Goal: Contribute content: Contribute content

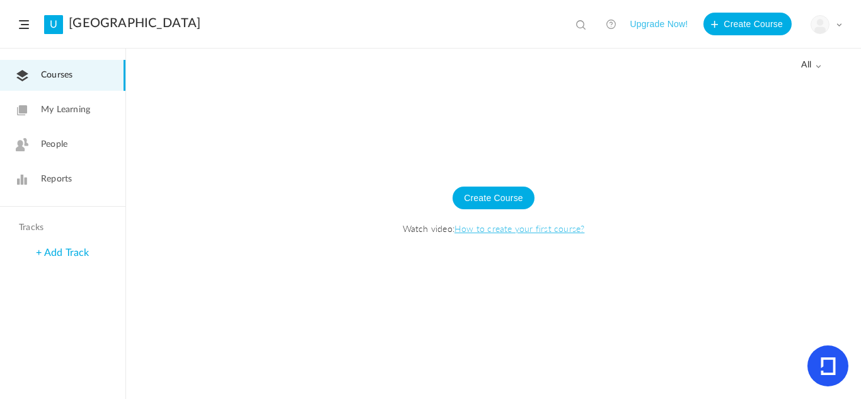
click at [88, 117] on link "My Learning" at bounding box center [62, 110] width 125 height 31
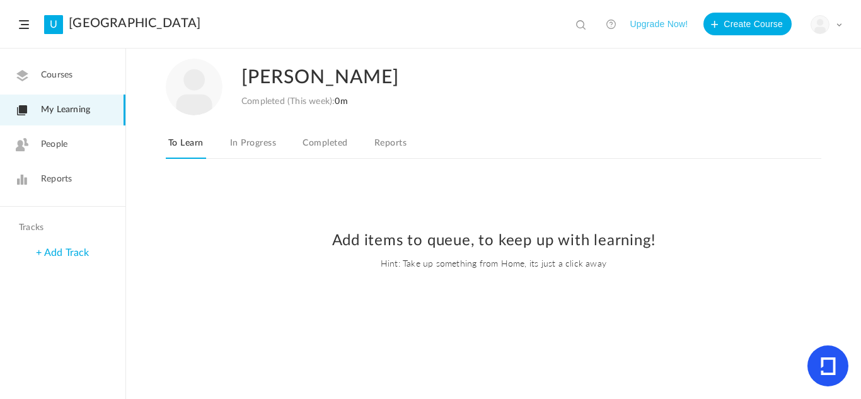
click at [87, 77] on link "Courses" at bounding box center [62, 75] width 125 height 31
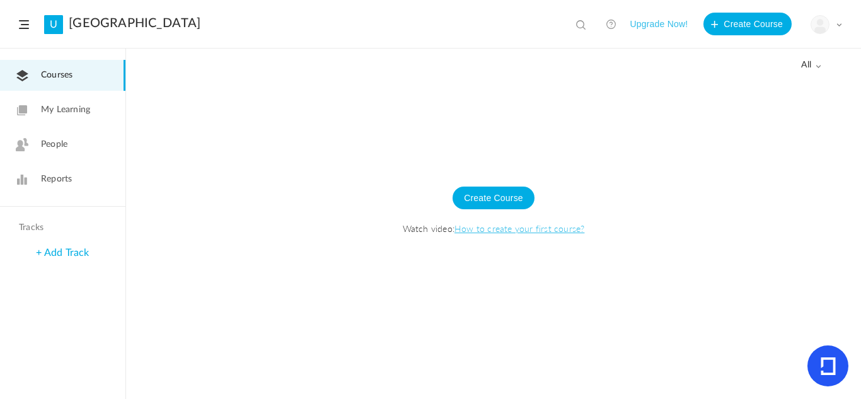
click at [65, 113] on span "My Learning" at bounding box center [65, 109] width 49 height 13
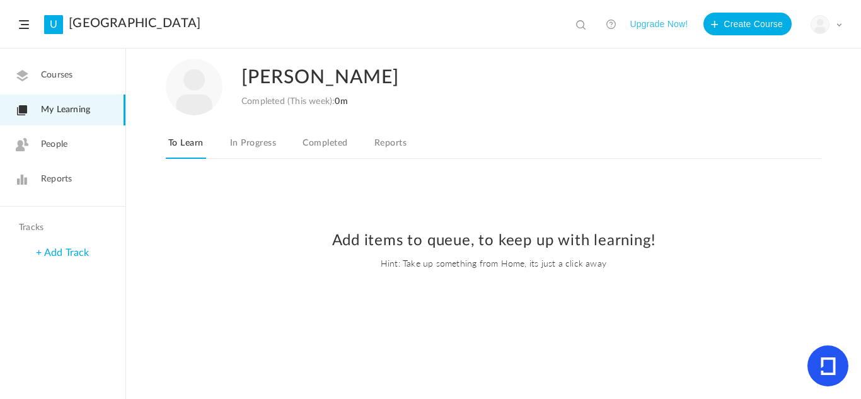
click at [67, 129] on link "People" at bounding box center [62, 144] width 125 height 31
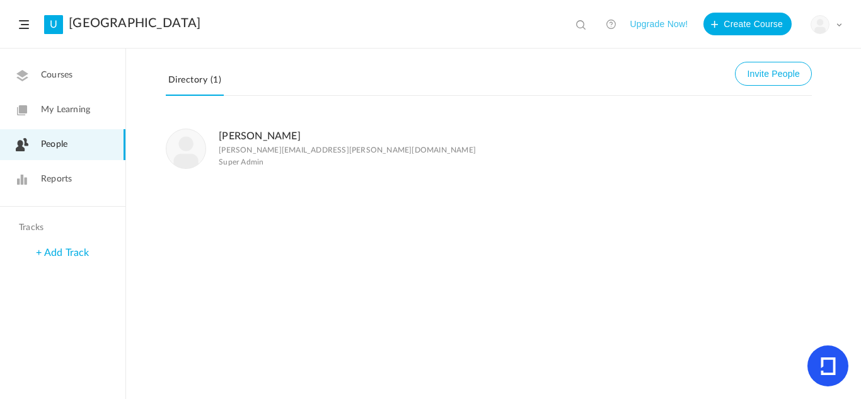
click at [89, 59] on nav "Courses My Learning People Reports" at bounding box center [62, 128] width 125 height 158
click at [89, 64] on link "Courses" at bounding box center [62, 75] width 125 height 31
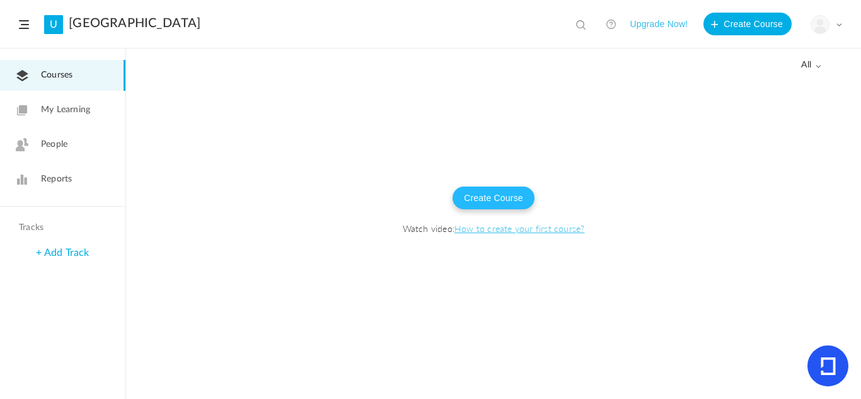
click at [526, 195] on button "Create Course" at bounding box center [493, 197] width 82 height 23
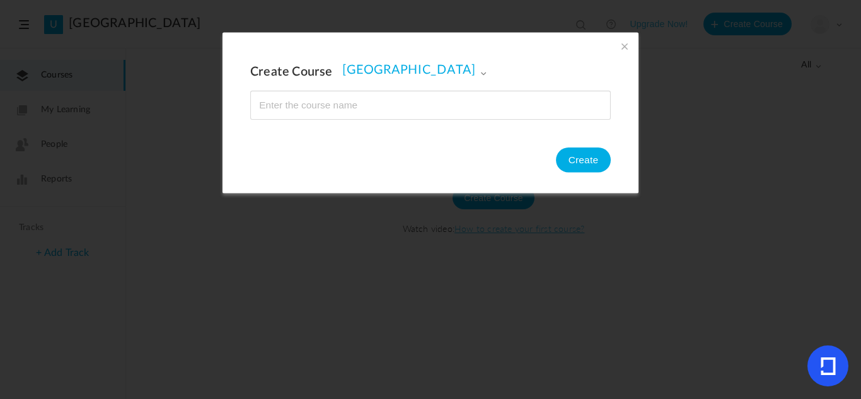
click at [356, 96] on input "name" at bounding box center [430, 105] width 359 height 28
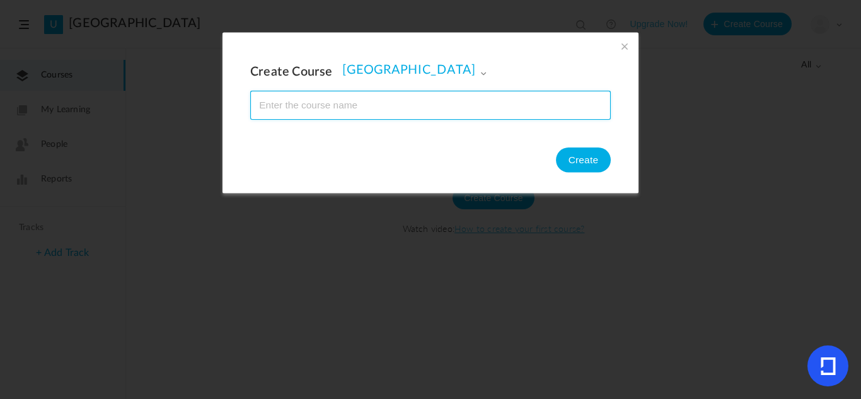
click at [350, 100] on input "name" at bounding box center [430, 105] width 359 height 28
paste input "CART 101 – Foundations of Digital Storytelling"
type input "CART 101 – Foundations of Digital Storytelling"
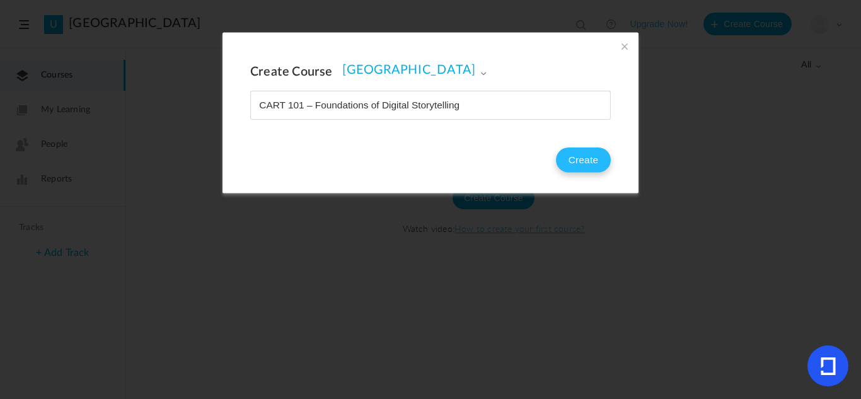
click at [568, 154] on button "Create" at bounding box center [583, 159] width 55 height 25
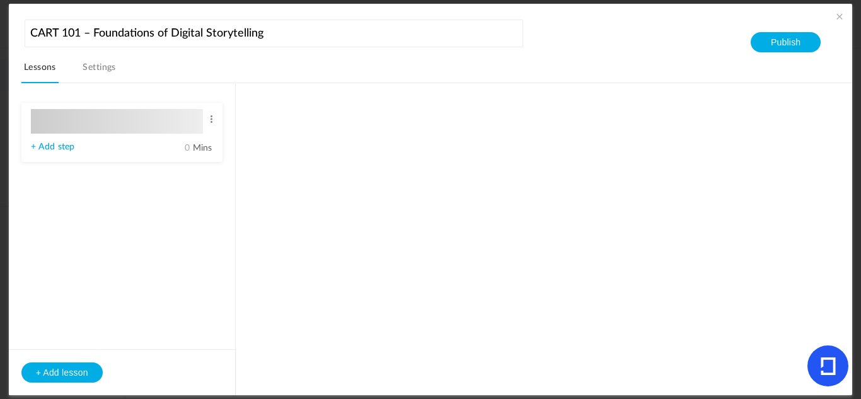
type input "Lesson 1"
type input "0"
type input "Step 1"
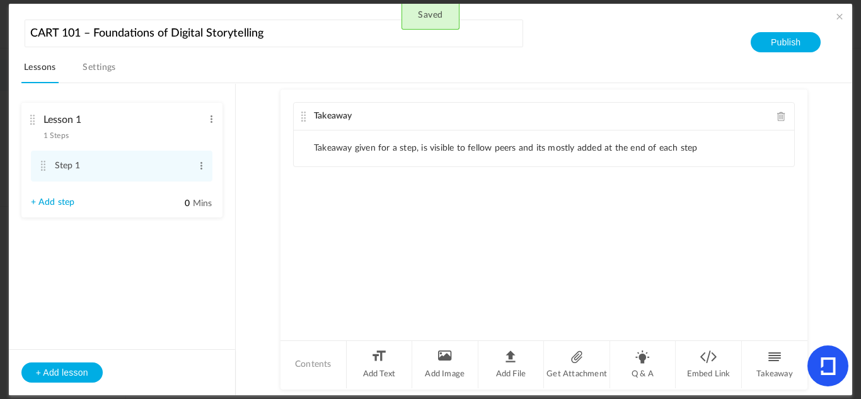
click at [428, 146] on li "Takeaway given for a step, is visible to fellow peers and its mostly added at t…" at bounding box center [506, 148] width 384 height 11
click at [50, 199] on link "+ Add step" at bounding box center [53, 202] width 44 height 11
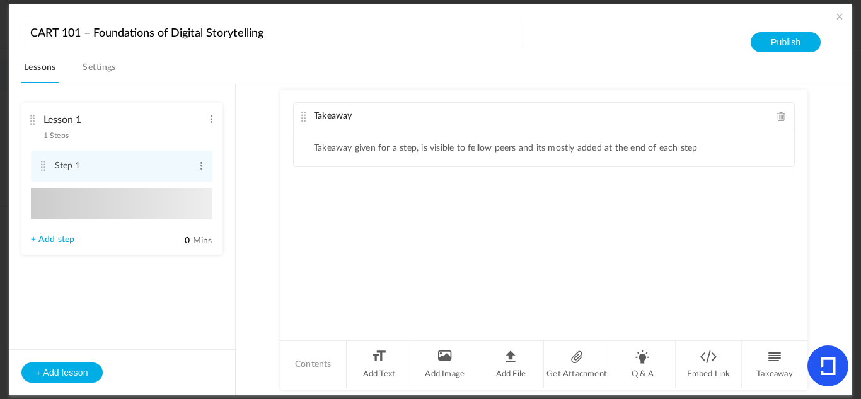
type input "Step 2"
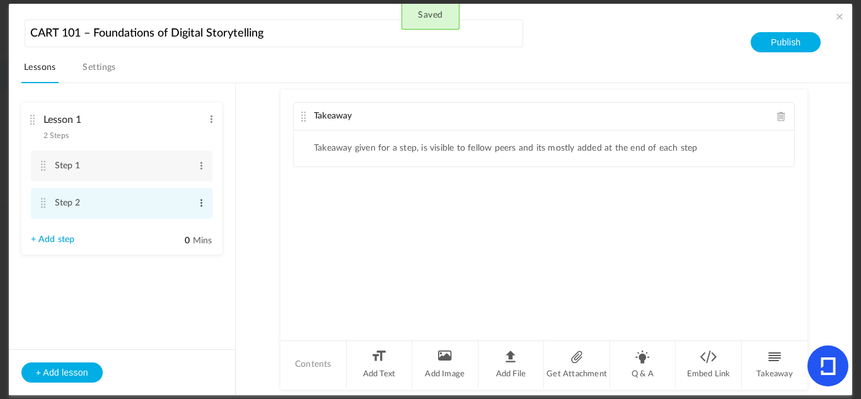
click at [201, 202] on span at bounding box center [201, 203] width 9 height 13
click at [183, 241] on link "Delete" at bounding box center [180, 238] width 49 height 15
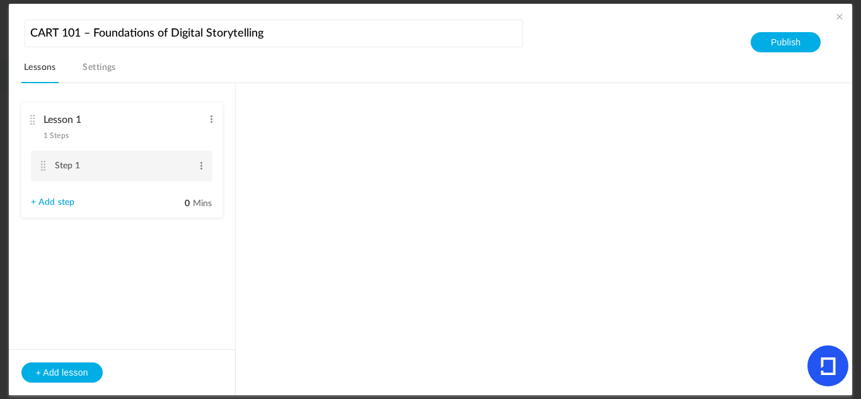
click at [92, 153] on li "Step 1 Edit Delete" at bounding box center [121, 166] width 181 height 31
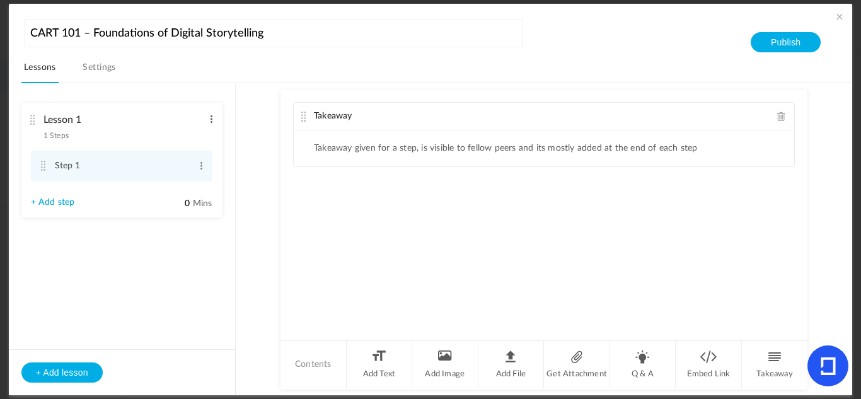
click at [210, 118] on span at bounding box center [211, 119] width 9 height 13
click at [203, 141] on link "Edit" at bounding box center [190, 139] width 49 height 15
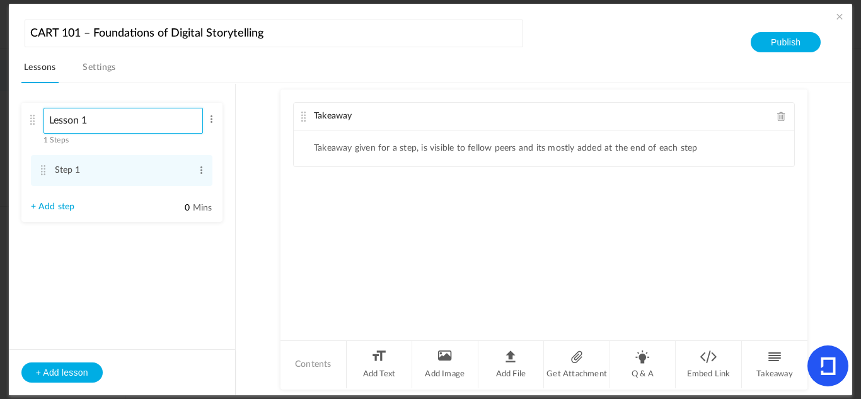
click at [147, 116] on input "Lesson 1" at bounding box center [123, 121] width 160 height 26
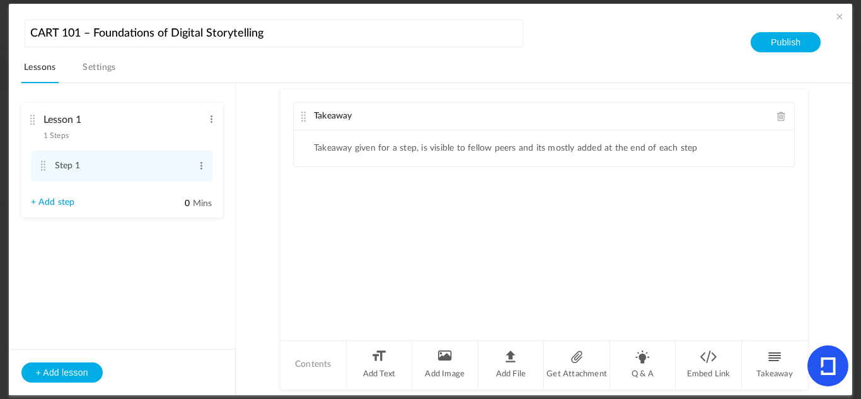
click at [116, 139] on div "Lesson 1 1 Steps Edit Delete" at bounding box center [117, 124] width 173 height 33
click at [210, 118] on span at bounding box center [211, 119] width 9 height 13
click at [203, 134] on link "Edit" at bounding box center [190, 139] width 49 height 15
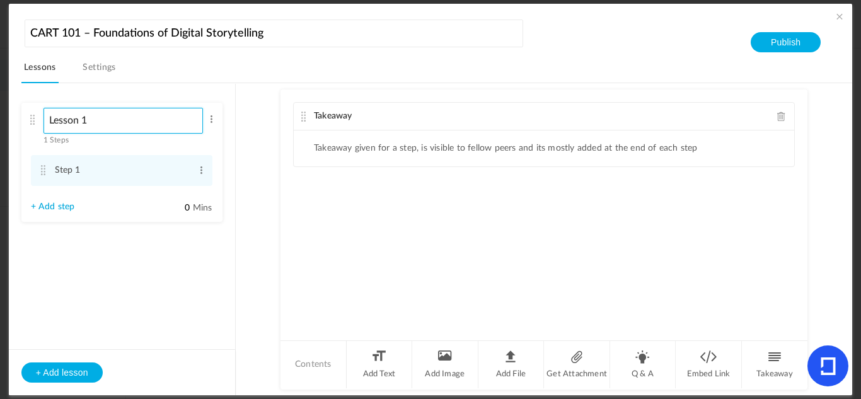
paste input "Introduction to Digital Storytelling"
type input "Introduction to Digital Storytelling"
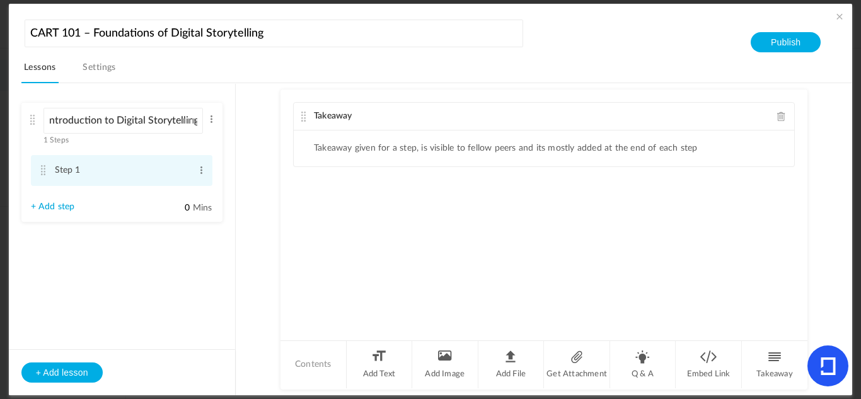
scroll to position [0, 0]
